Goal: Task Accomplishment & Management: Complete application form

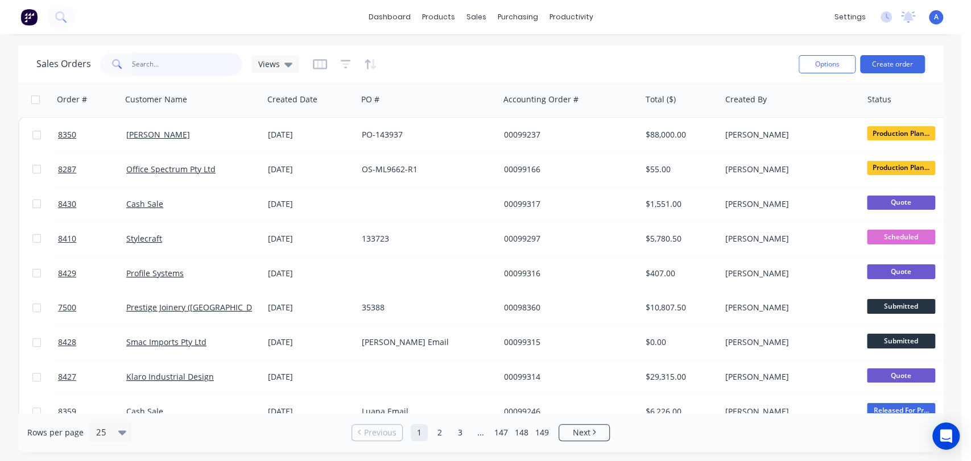
click at [166, 56] on input "text" at bounding box center [187, 64] width 111 height 23
type input "8353"
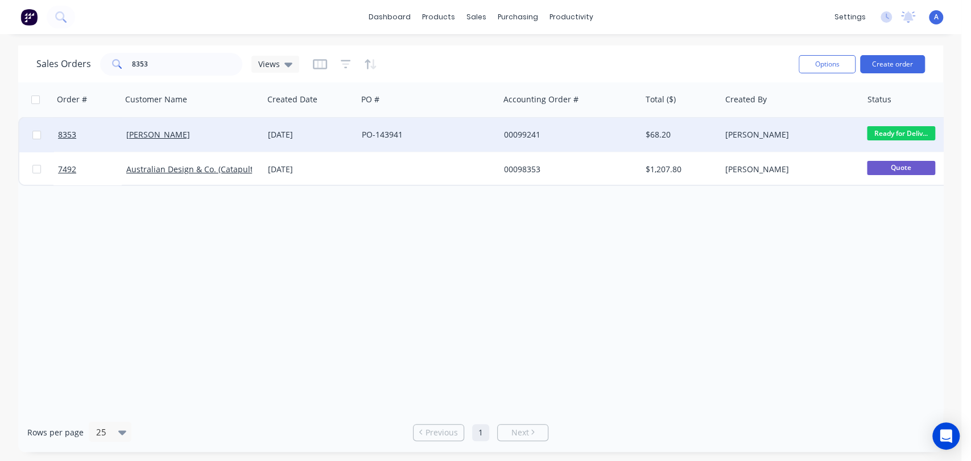
click at [473, 129] on div "PO-143941" at bounding box center [425, 134] width 126 height 11
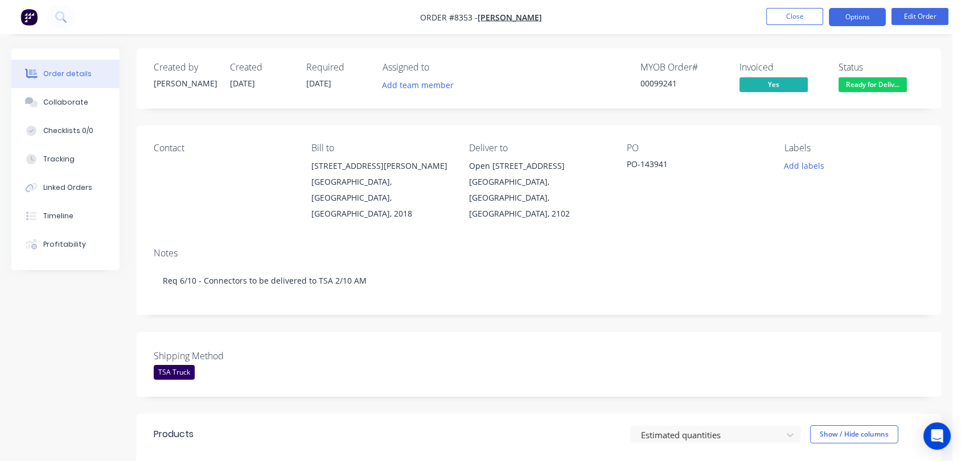
click at [873, 18] on button "Options" at bounding box center [856, 17] width 57 height 18
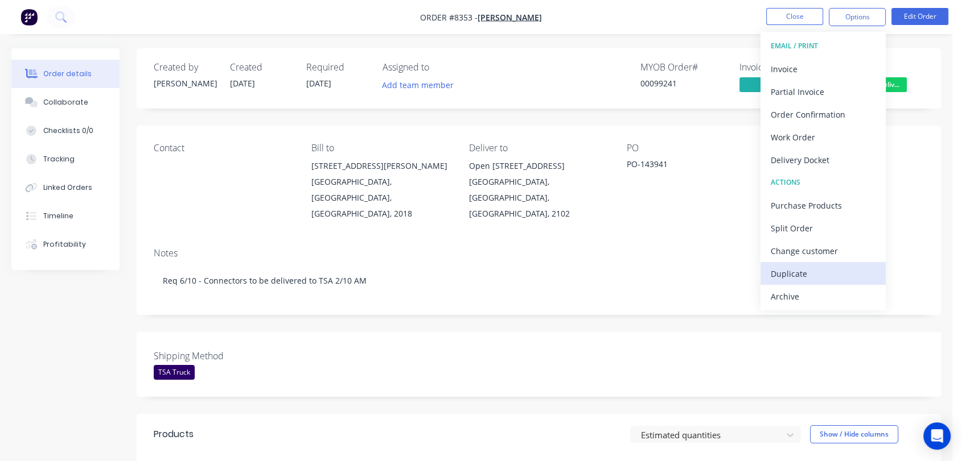
click at [793, 270] on div "Duplicate" at bounding box center [822, 274] width 105 height 17
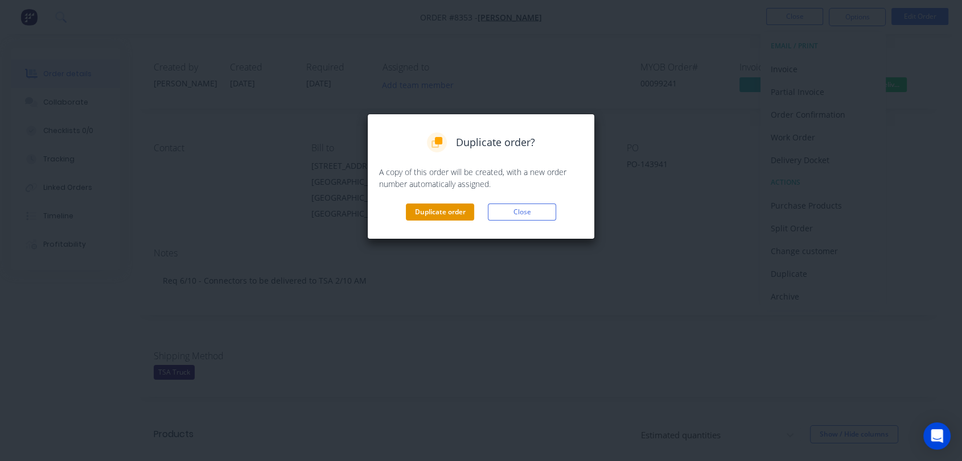
click at [438, 211] on button "Duplicate order" at bounding box center [440, 212] width 68 height 17
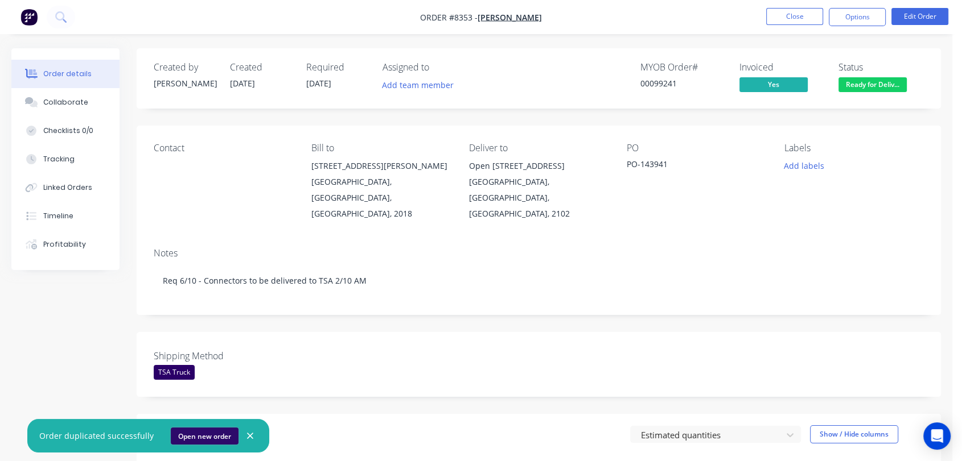
click at [192, 435] on button "Open new order" at bounding box center [205, 436] width 68 height 17
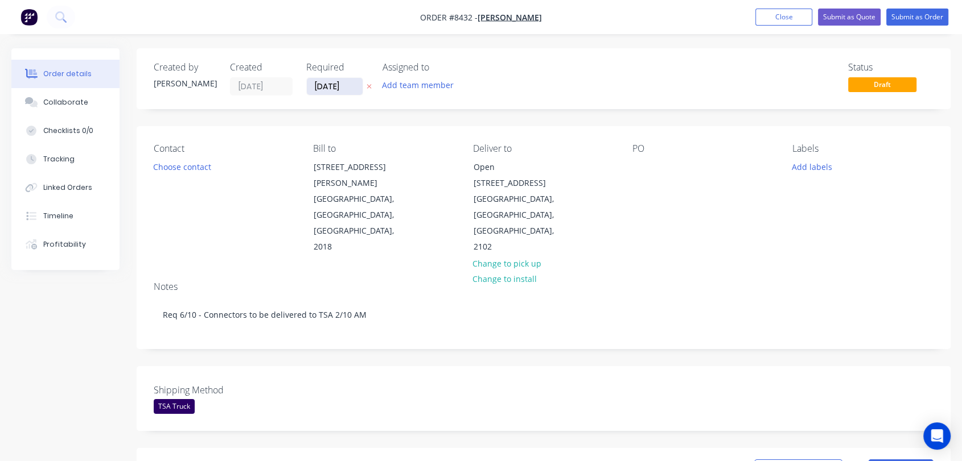
click at [351, 84] on input "[DATE]" at bounding box center [335, 86] width 56 height 17
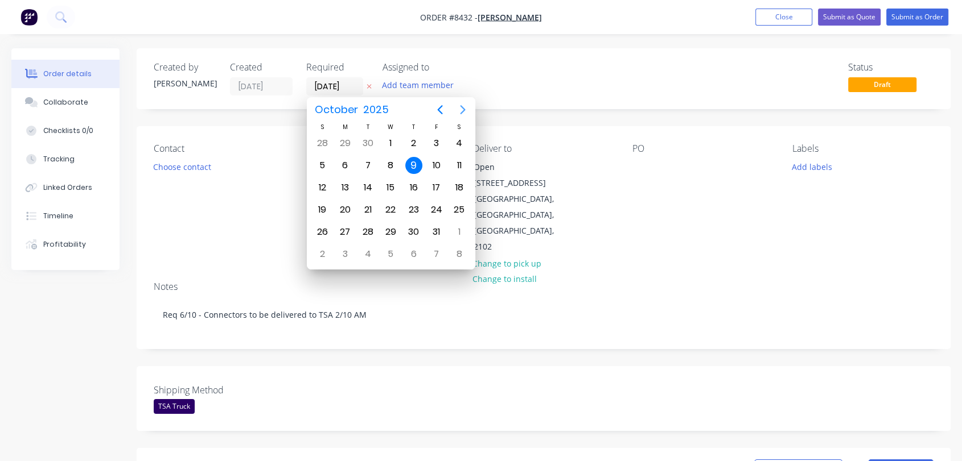
click at [459, 104] on icon "Next page" at bounding box center [463, 110] width 14 height 14
click at [387, 228] on div "31" at bounding box center [390, 232] width 17 height 17
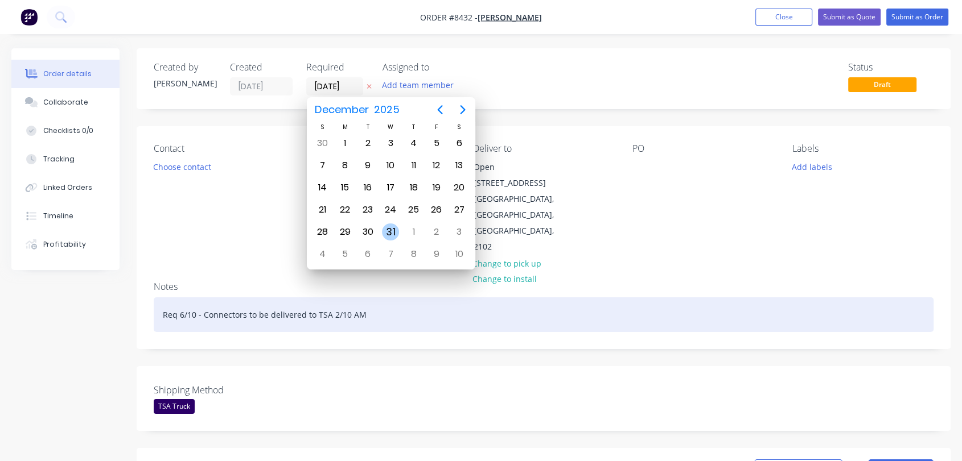
type input "[DATE]"
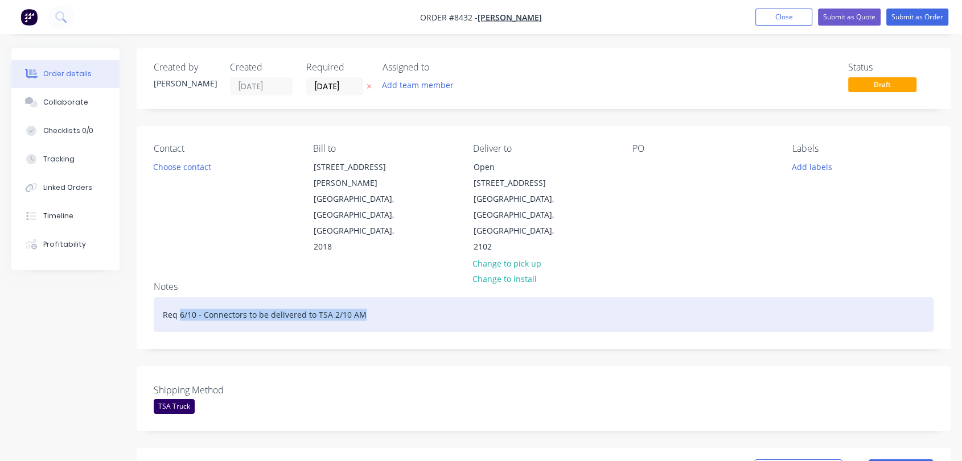
drag, startPoint x: 363, startPoint y: 281, endPoint x: 180, endPoint y: 278, distance: 183.2
click at [180, 298] on div "Req 6/10 - Connectors to be delivered to TSA 2/10 AM" at bounding box center [544, 315] width 780 height 35
click at [366, 298] on div "Req 6/10 - Connectors to be delivered to TSA 2/10 AM" at bounding box center [544, 315] width 780 height 35
drag, startPoint x: 362, startPoint y: 285, endPoint x: 196, endPoint y: 280, distance: 166.2
click at [196, 298] on div "Req 6/10 - Connectors to be delivered to TSA 2/10 AM" at bounding box center [544, 315] width 780 height 35
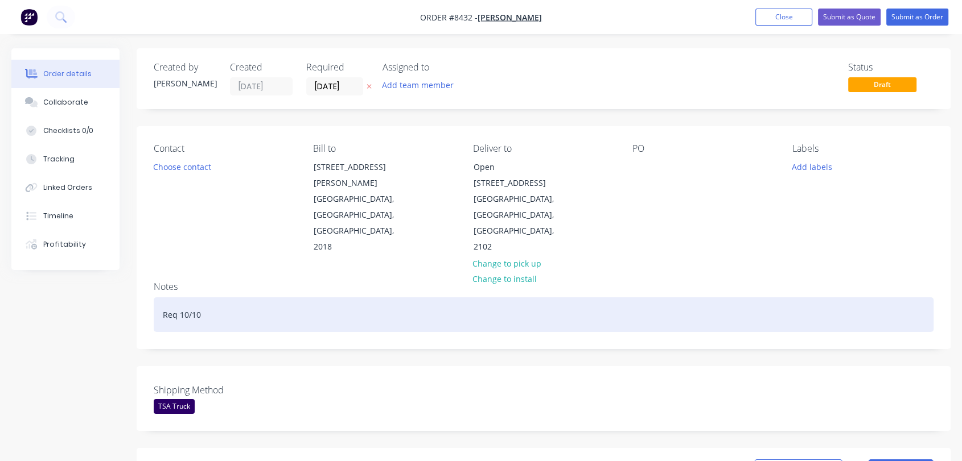
click at [217, 298] on div "Req 10/10" at bounding box center [544, 315] width 780 height 35
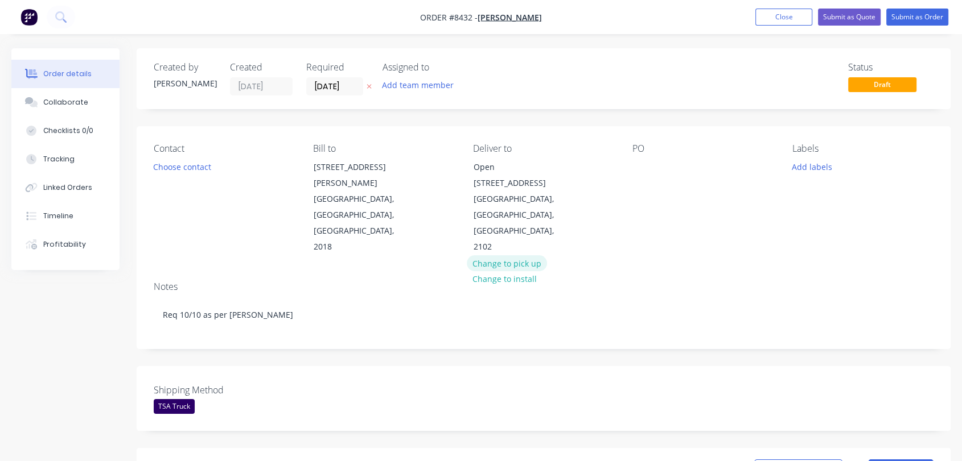
click at [504, 255] on button "Change to pick up" at bounding box center [507, 262] width 81 height 15
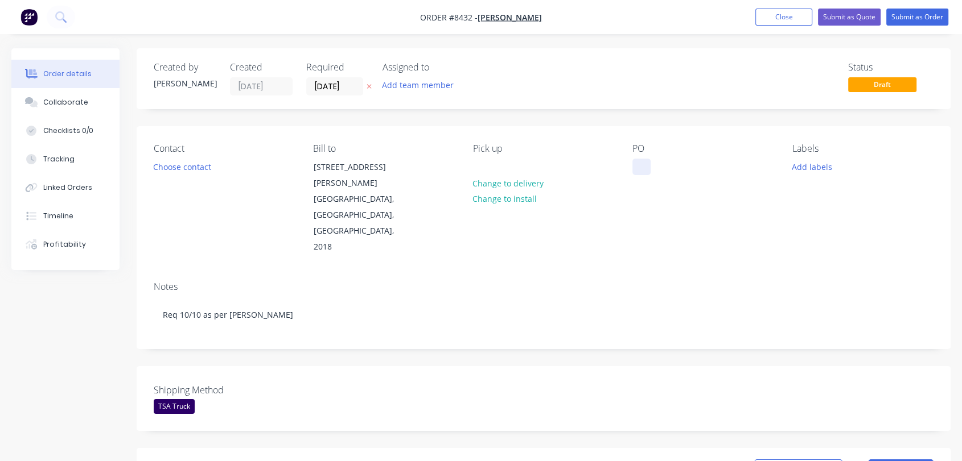
click at [641, 167] on div at bounding box center [641, 167] width 18 height 17
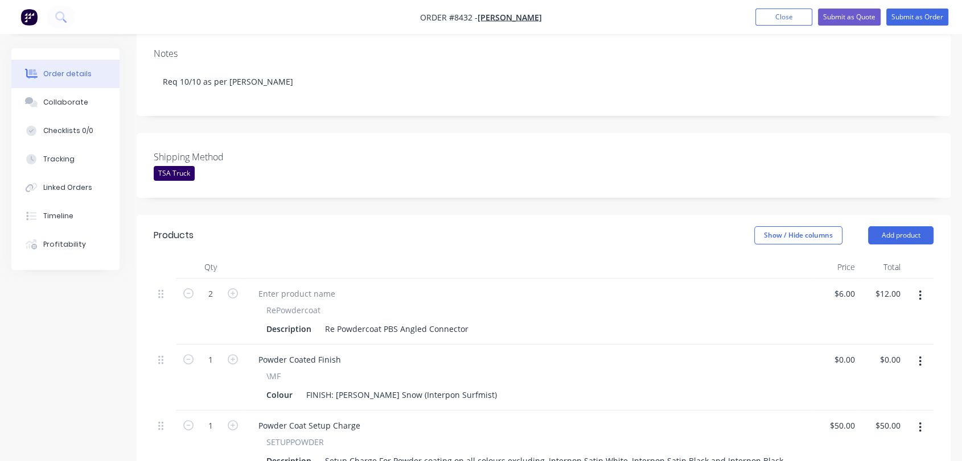
scroll to position [253, 0]
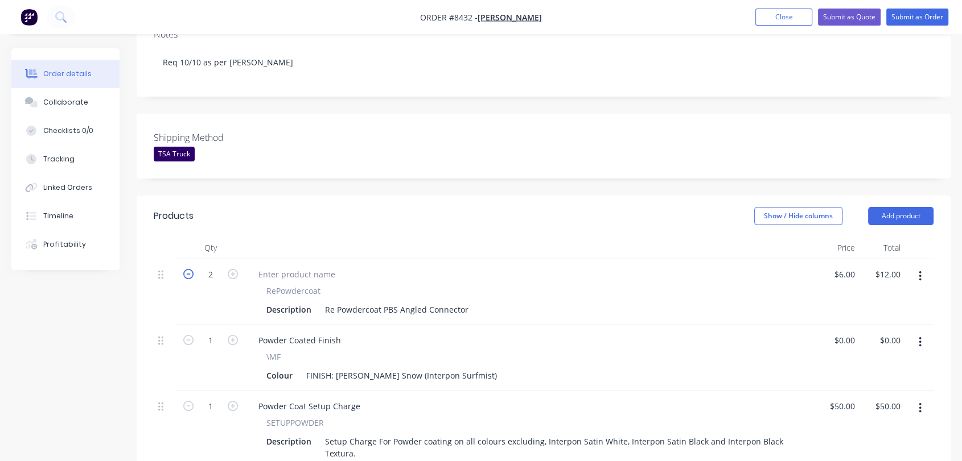
click at [188, 269] on icon "button" at bounding box center [188, 274] width 10 height 10
type input "1"
type input "$6.00"
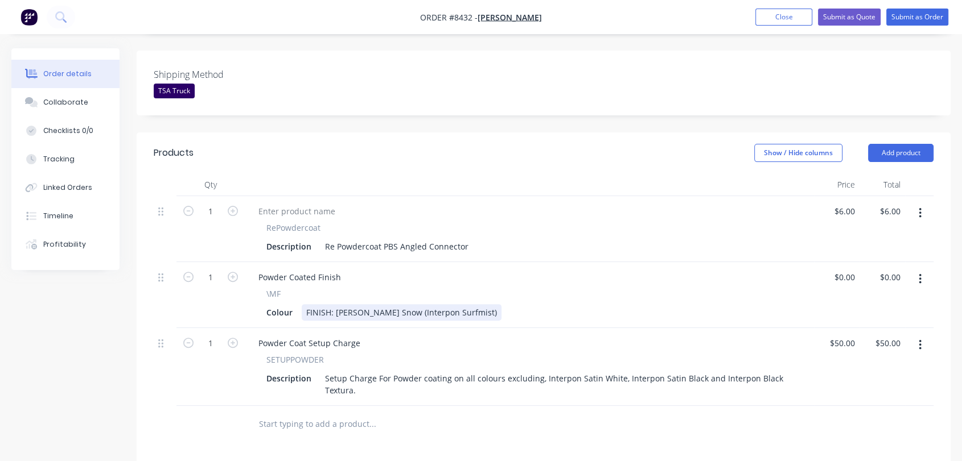
click at [365, 304] on div "FINISH: [PERSON_NAME] Snow (Interpon Surfmist)" at bounding box center [402, 312] width 200 height 17
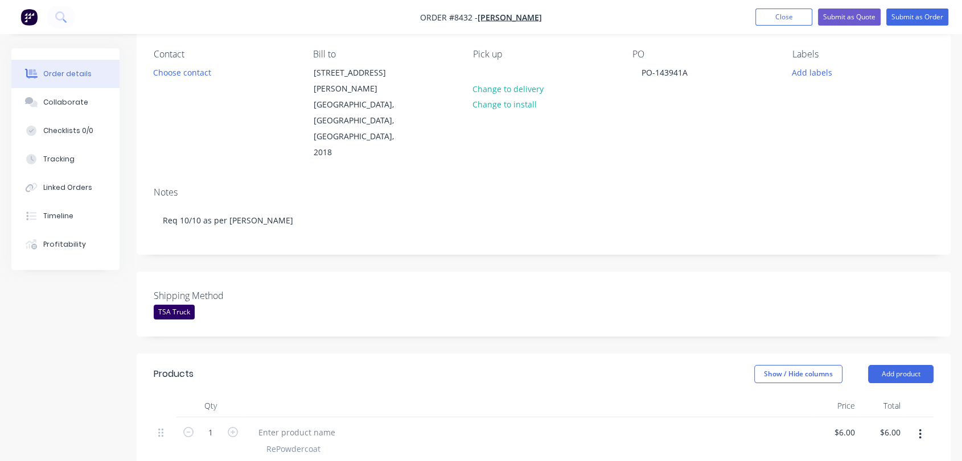
scroll to position [72, 0]
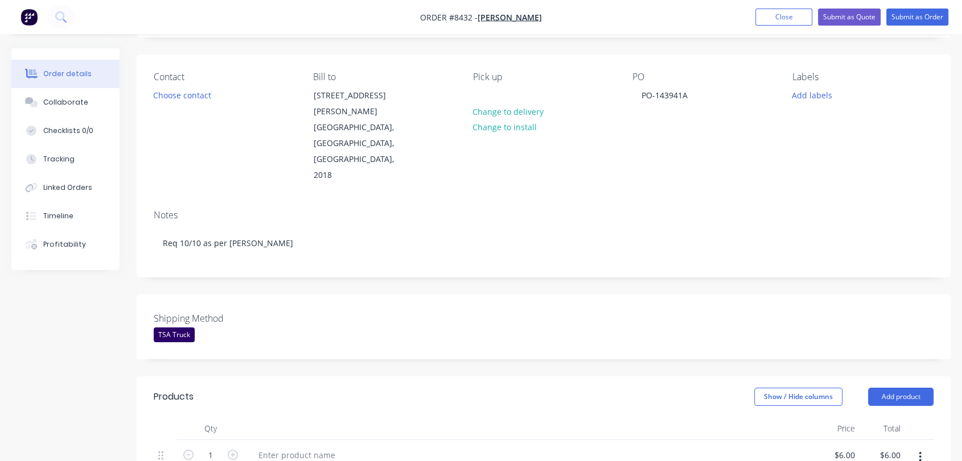
type input "$0.00"
click at [172, 328] on div "TSA Truck" at bounding box center [174, 335] width 41 height 15
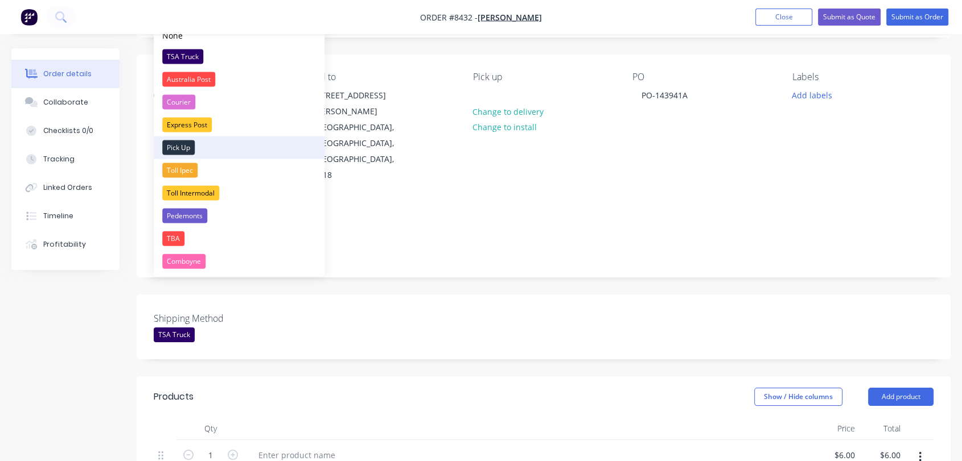
click at [175, 142] on div "Pick Up" at bounding box center [178, 148] width 32 height 15
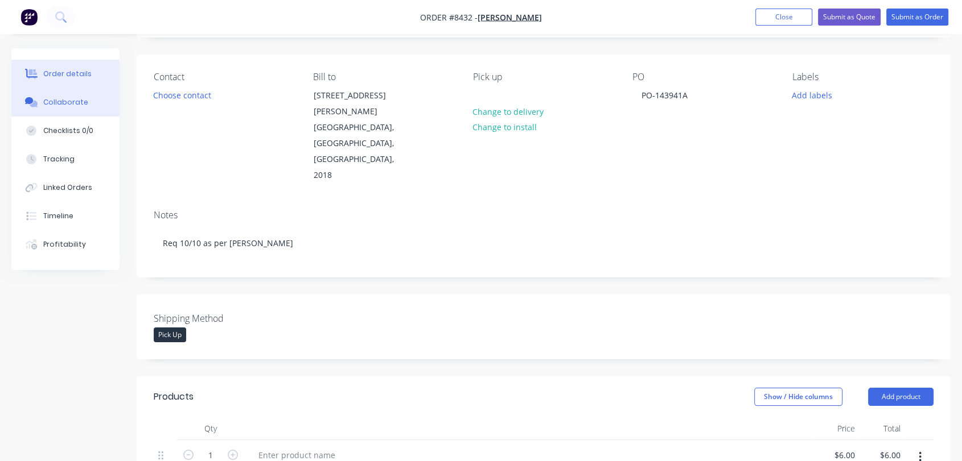
click at [84, 104] on button "Collaborate" at bounding box center [65, 102] width 108 height 28
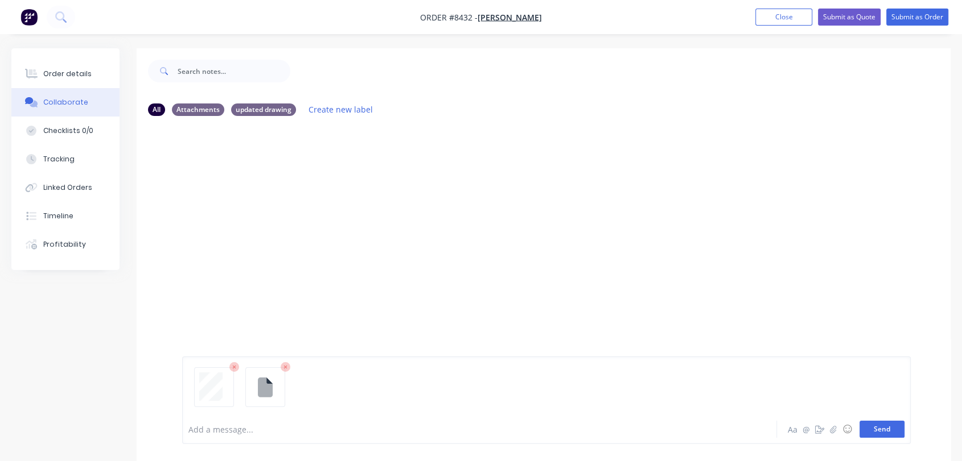
click at [879, 427] on button "Send" at bounding box center [881, 429] width 45 height 17
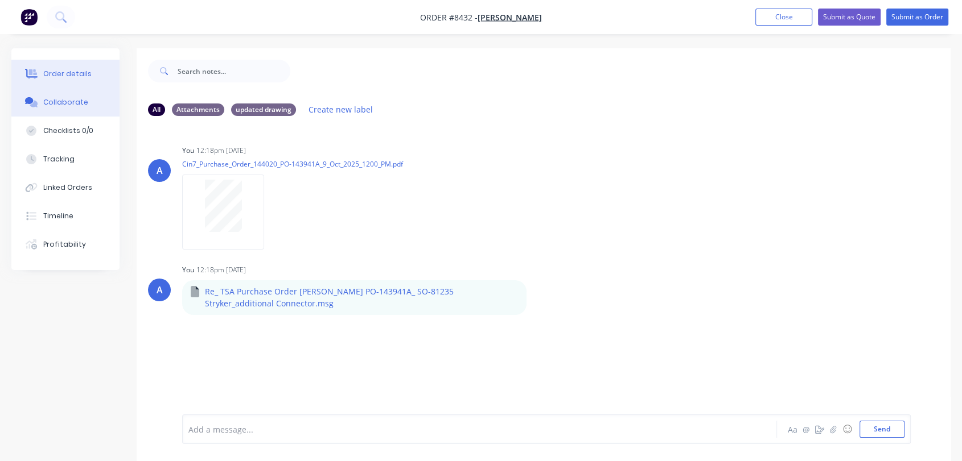
click at [74, 71] on div "Order details" at bounding box center [67, 74] width 48 height 10
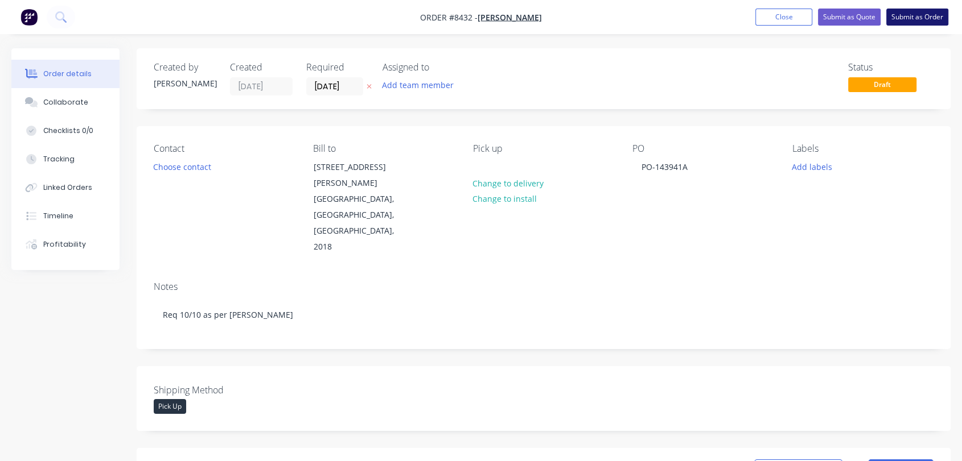
click at [919, 22] on button "Submit as Order" at bounding box center [917, 17] width 62 height 17
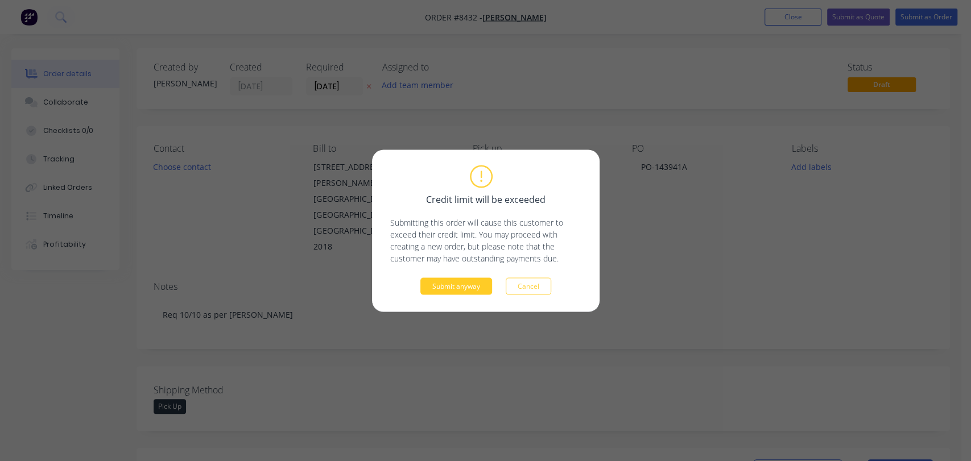
click at [476, 288] on button "Submit anyway" at bounding box center [456, 286] width 72 height 17
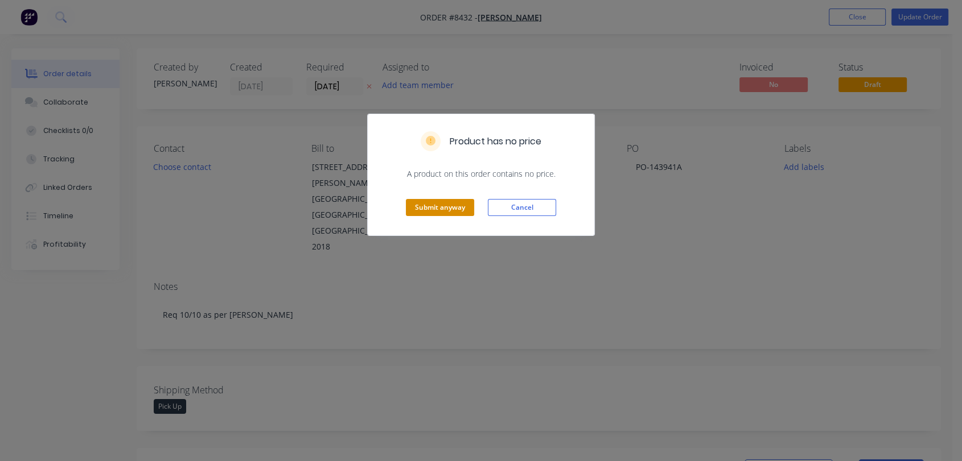
click at [444, 211] on button "Submit anyway" at bounding box center [440, 207] width 68 height 17
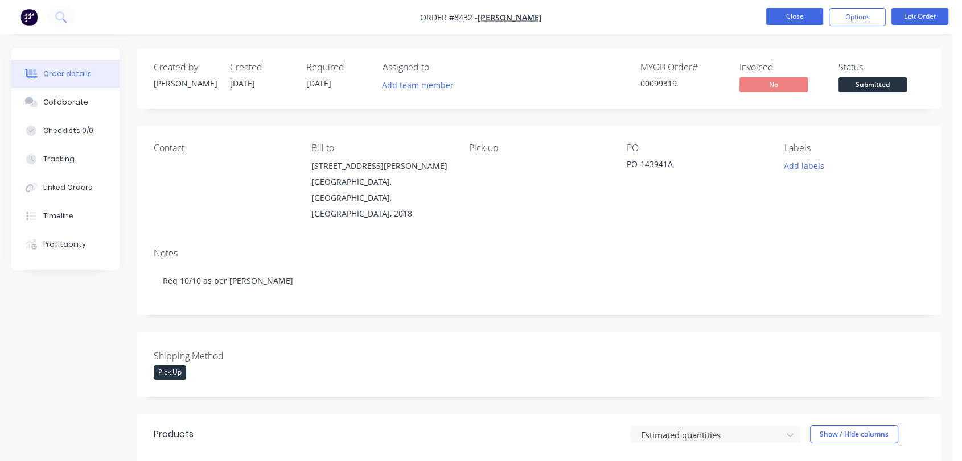
click at [803, 19] on button "Close" at bounding box center [794, 16] width 57 height 17
